Goal: Find specific page/section: Find specific page/section

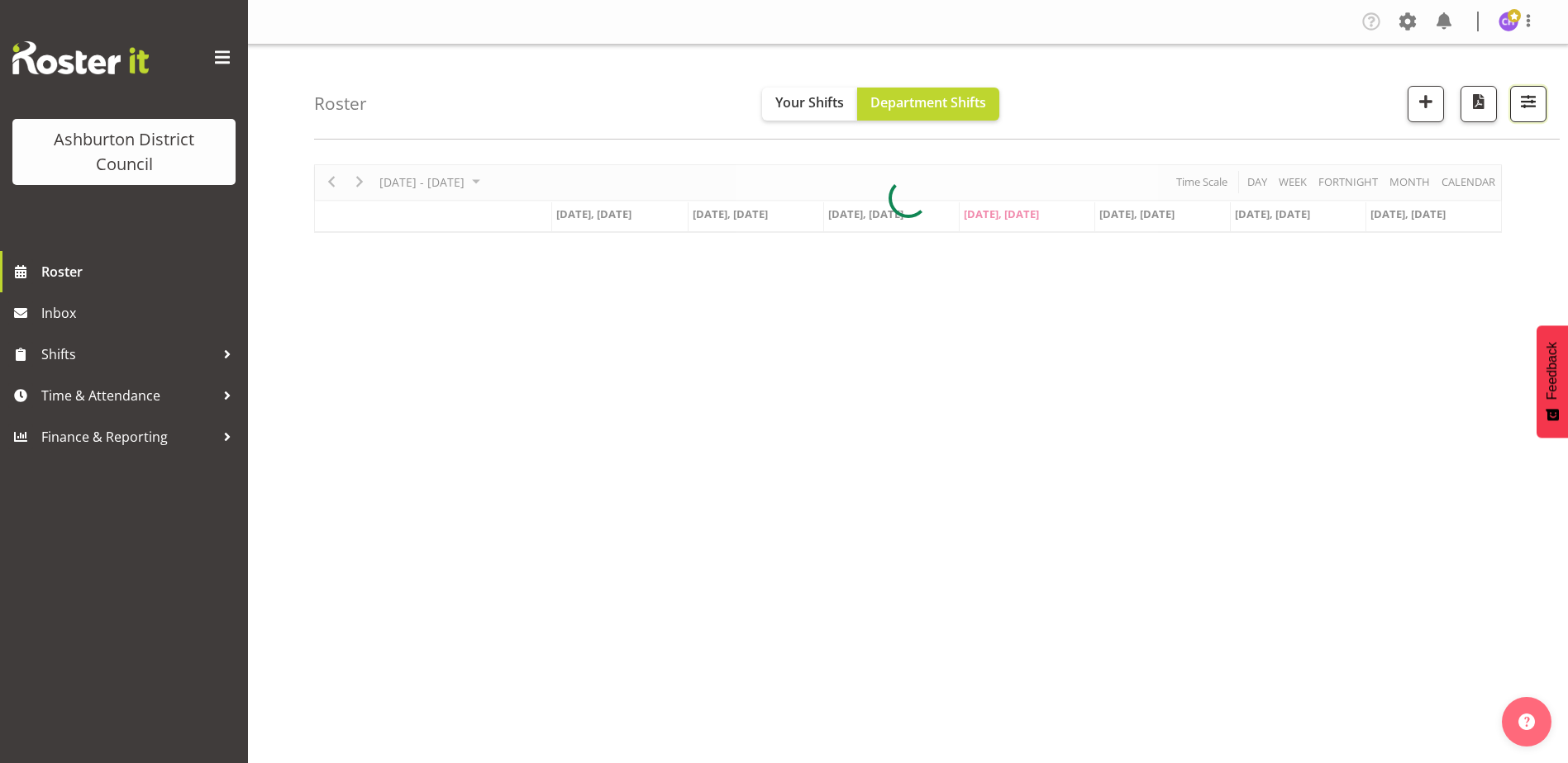
click at [1542, 103] on button "button" at bounding box center [1527, 104] width 37 height 37
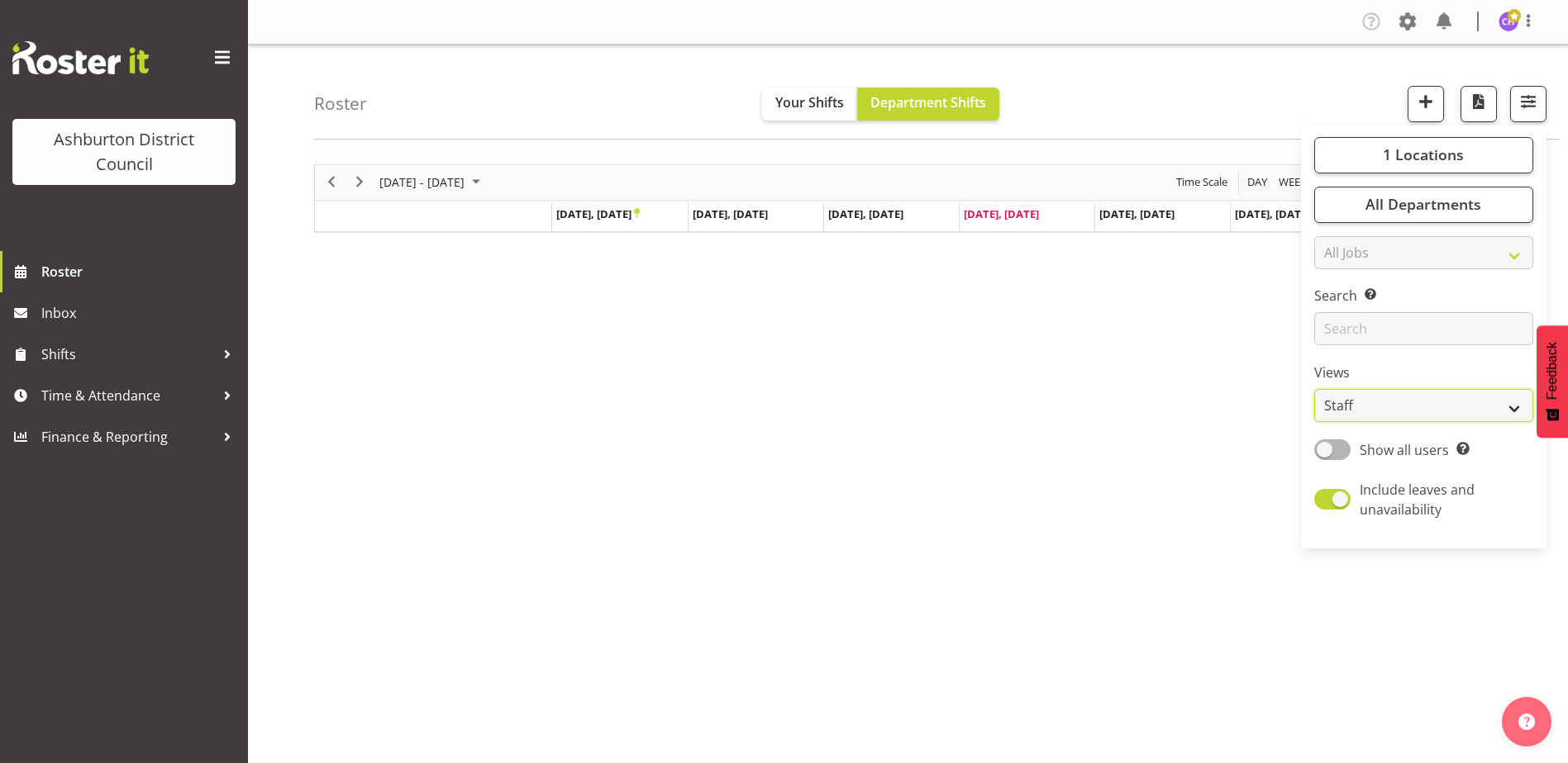
click at [1448, 414] on select "Staff Role Shift - Horizontal Shift - Vertical Staff - Location" at bounding box center [1424, 406] width 219 height 33
select select "shift"
click at [1315, 390] on select "Staff Role Shift - Horizontal Shift - Vertical Staff - Location" at bounding box center [1424, 406] width 219 height 33
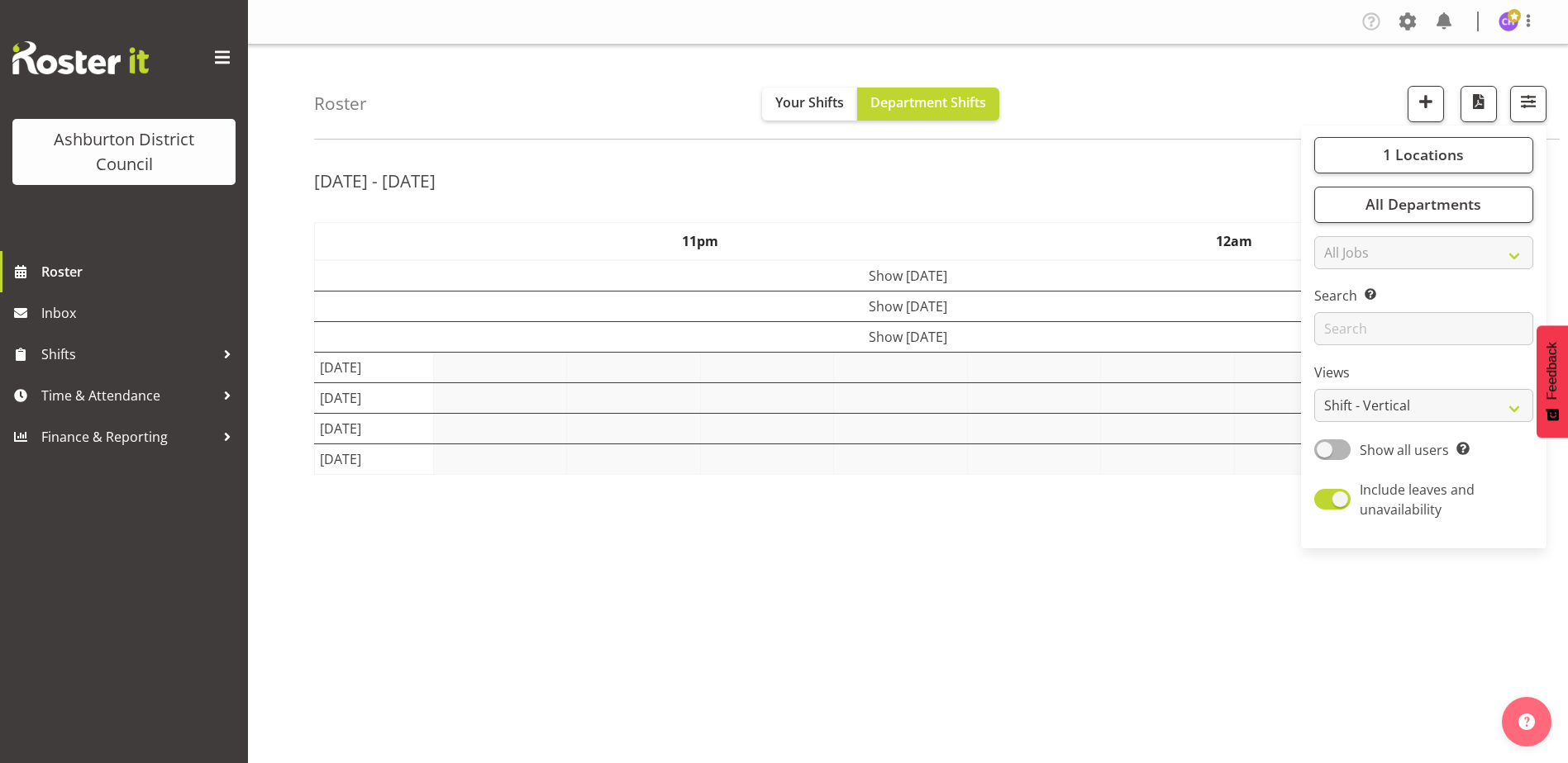
click at [1174, 40] on div "Tasks Jobs Employees Profile Log Out" at bounding box center [908, 22] width 1320 height 44
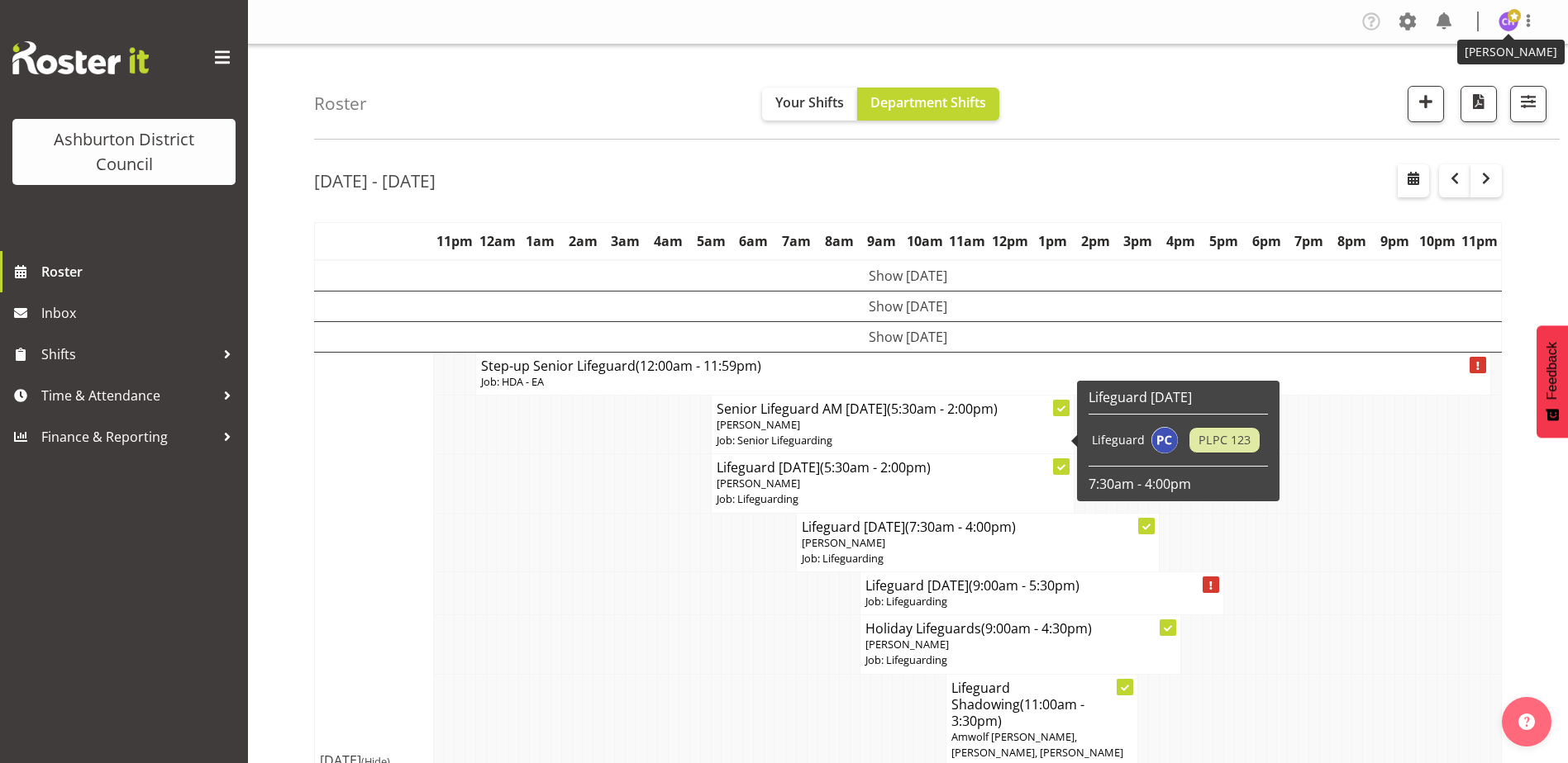
click at [1515, 17] on span at bounding box center [1514, 16] width 13 height 13
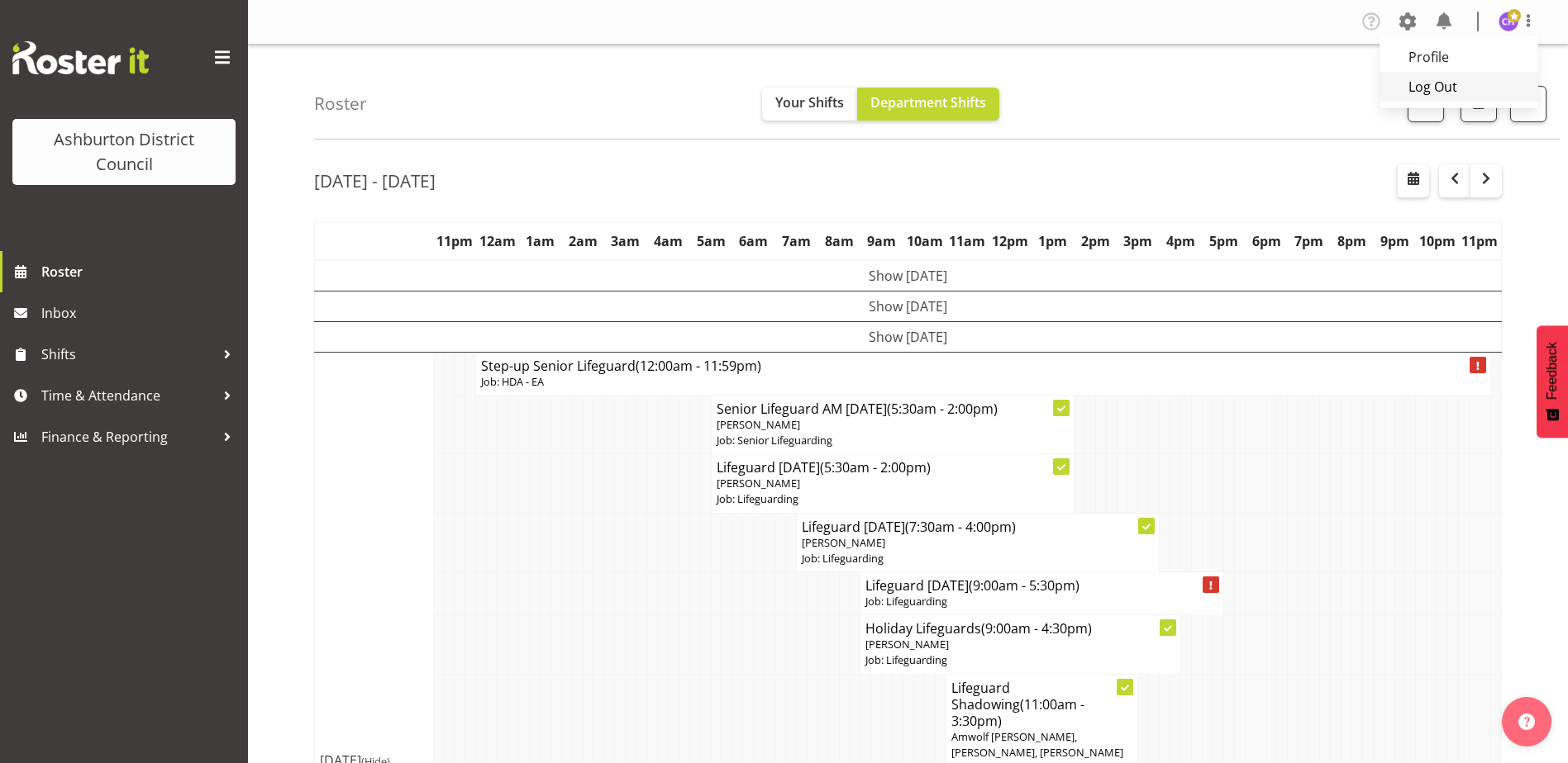
click at [1475, 89] on link "Log Out" at bounding box center [1459, 87] width 158 height 30
